Goal: Contribute content: Contribute content

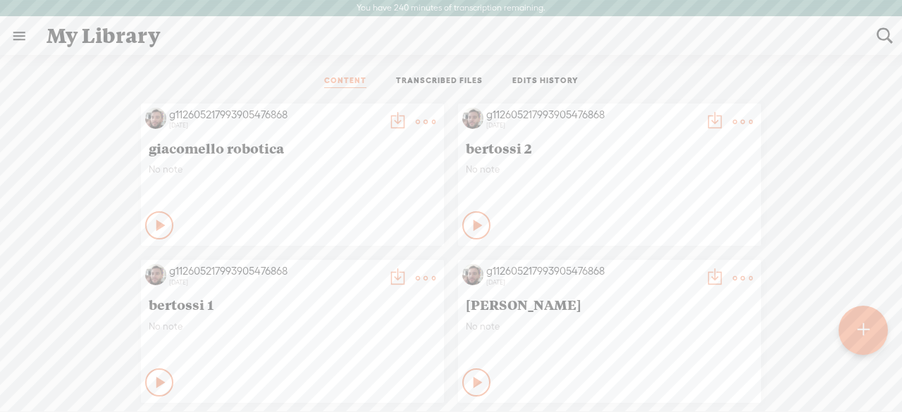
scroll to position [1, 0]
click at [850, 325] on div at bounding box center [862, 329] width 51 height 51
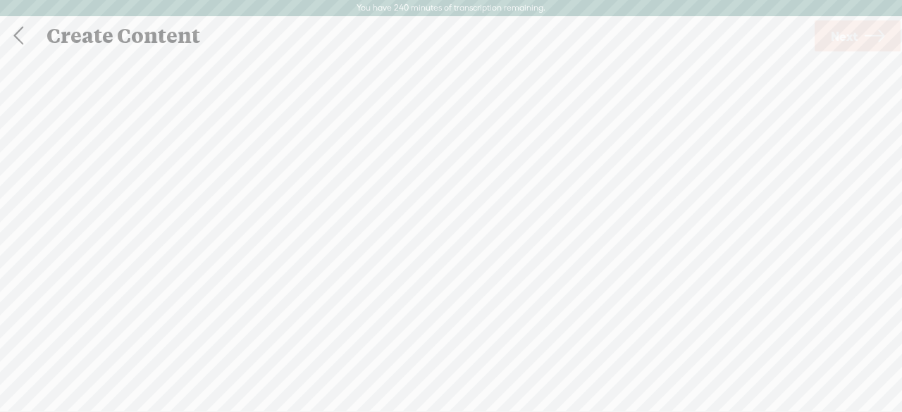
scroll to position [1, 0]
click at [447, 281] on span "Click to browse , or drag & drop your audio or video file here (File duration m…" at bounding box center [451, 279] width 96 height 106
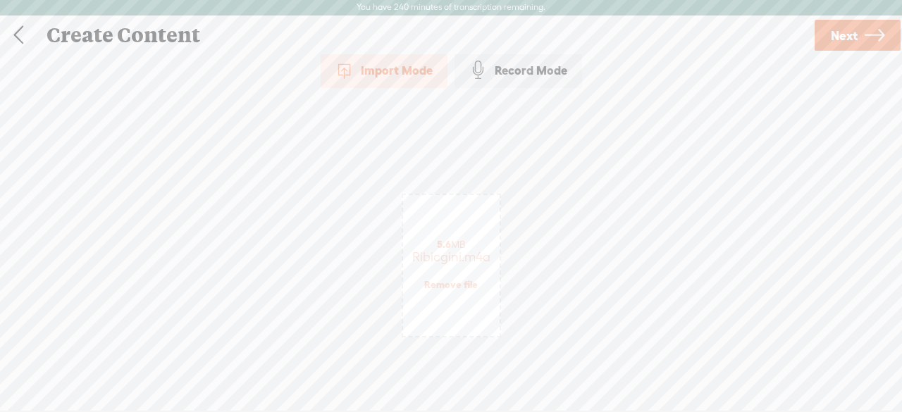
click at [872, 33] on icon at bounding box center [874, 36] width 20 height 36
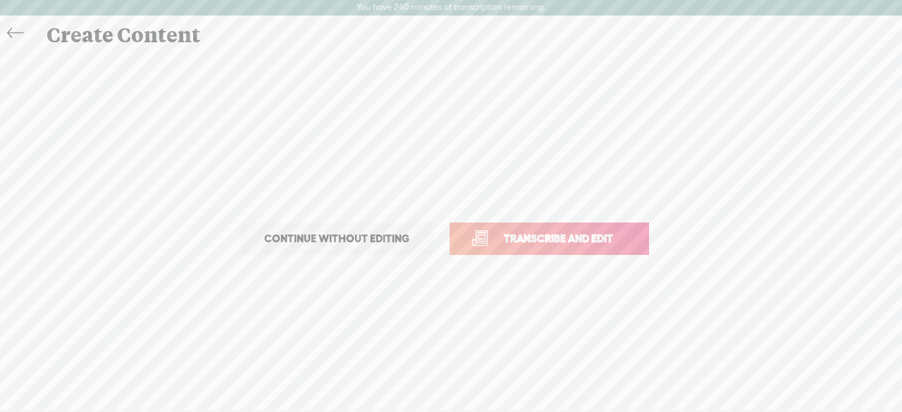
click at [499, 237] on span "Transcribe and edit" at bounding box center [558, 238] width 139 height 16
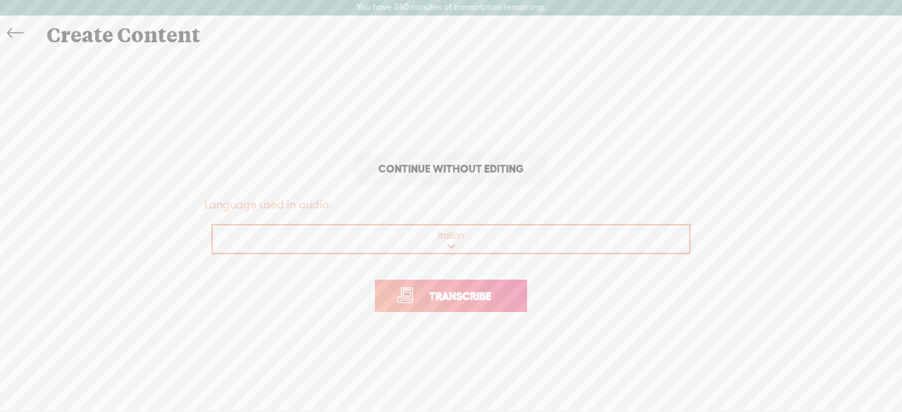
click at [414, 300] on span "Transcribe" at bounding box center [460, 296] width 92 height 16
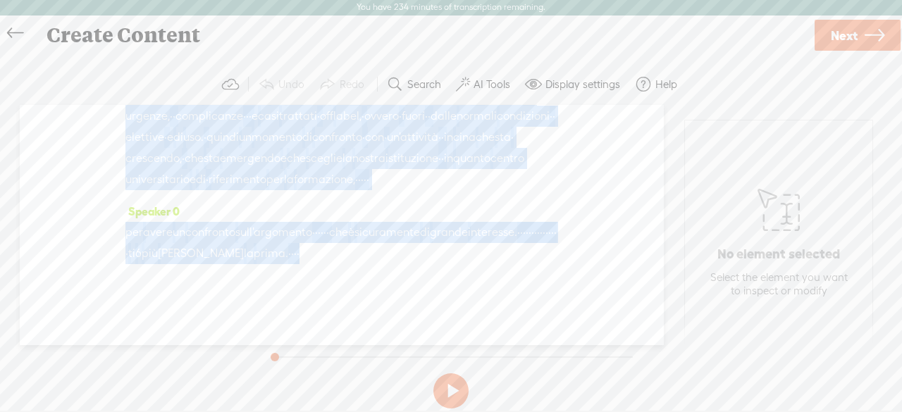
scroll to position [1778, 0]
drag, startPoint x: 127, startPoint y: 249, endPoint x: 532, endPoint y: 257, distance: 405.8
click at [532, 257] on div "Speaker 0 · · ciniesi? · · · sì · · · · · 2 cardiologi? · · · · · · · · · Speak…" at bounding box center [342, 225] width 644 height 240
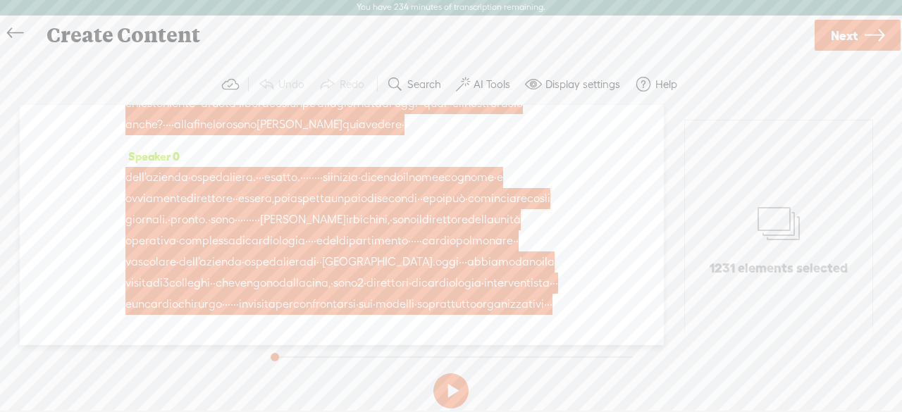
scroll to position [1031, 0]
